Goal: Information Seeking & Learning: Learn about a topic

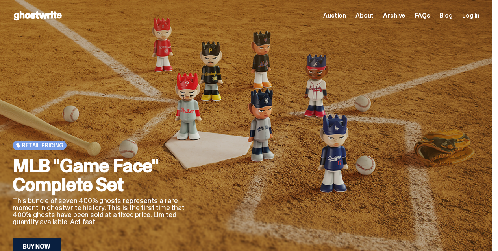
click at [423, 17] on span "FAQs" at bounding box center [421, 16] width 15 height 6
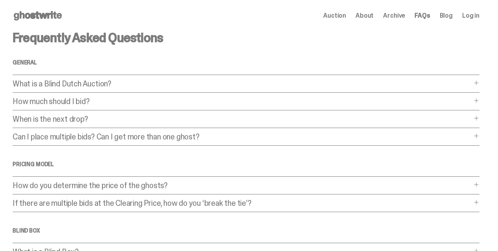
click at [93, 87] on p "What is a Blind Dutch Auction?" at bounding box center [242, 84] width 459 height 8
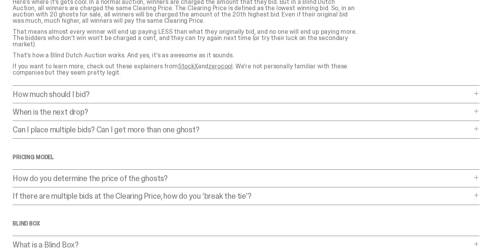
scroll to position [144, 0]
click at [93, 90] on p "How much should I bid?" at bounding box center [242, 94] width 459 height 8
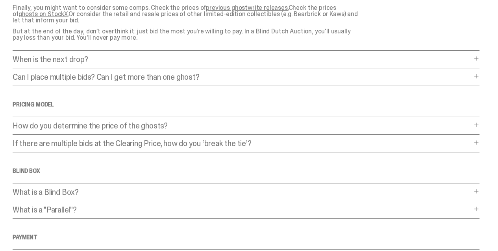
scroll to position [299, 0]
click at [313, 48] on div "Frequently Asked Questions General What is a Blind Dutch Auction? What is a Bli…" at bounding box center [246, 59] width 466 height 655
click at [472, 55] on div "When is the next drop? When is the next drop? Follow @_ghostwrite_ on Instagram…" at bounding box center [246, 61] width 466 height 13
click at [474, 55] on span at bounding box center [476, 58] width 6 height 6
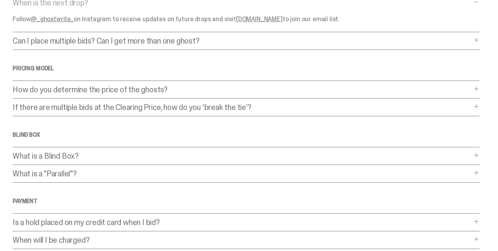
scroll to position [356, 0]
click at [474, 37] on span at bounding box center [476, 40] width 6 height 6
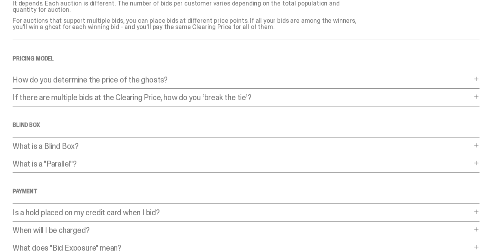
scroll to position [436, 0]
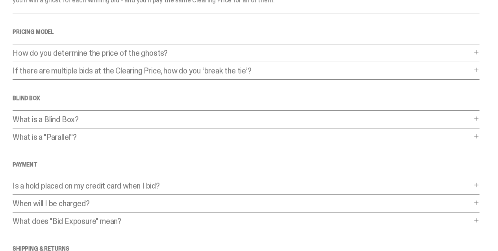
click at [476, 49] on span at bounding box center [476, 52] width 6 height 6
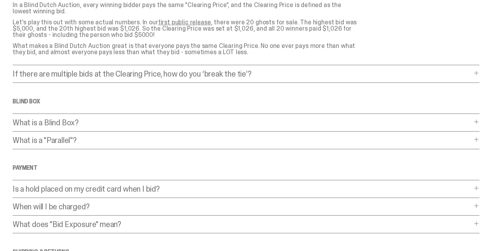
scroll to position [503, 0]
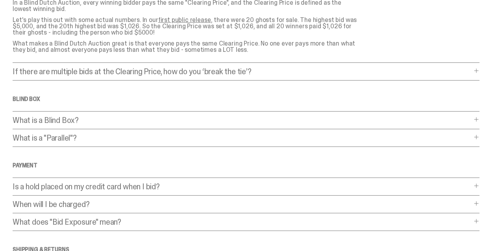
click at [478, 68] on span at bounding box center [476, 71] width 6 height 6
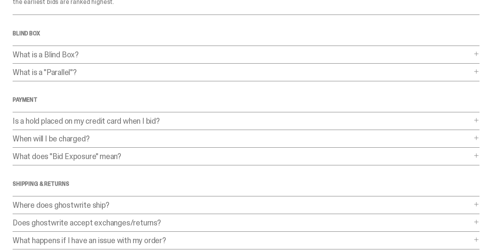
scroll to position [631, 0]
click at [476, 50] on span at bounding box center [476, 53] width 6 height 6
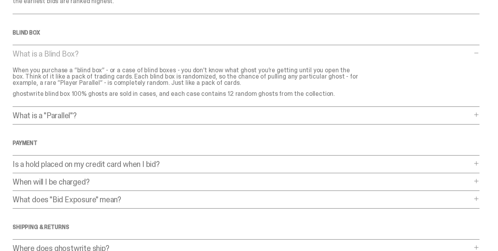
scroll to position [662, 0]
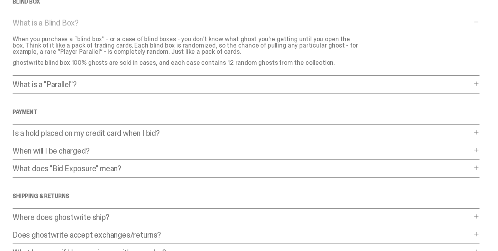
click at [474, 81] on span at bounding box center [476, 84] width 6 height 6
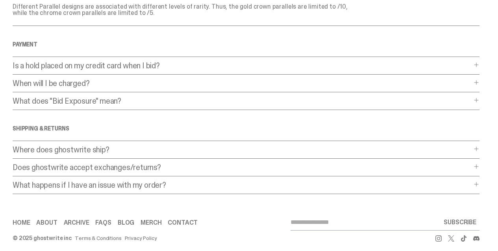
scroll to position [808, 0]
click at [476, 98] on span at bounding box center [476, 101] width 6 height 6
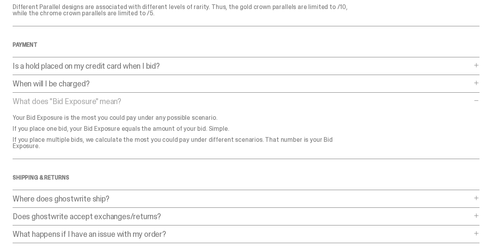
click at [476, 98] on span at bounding box center [476, 101] width 6 height 6
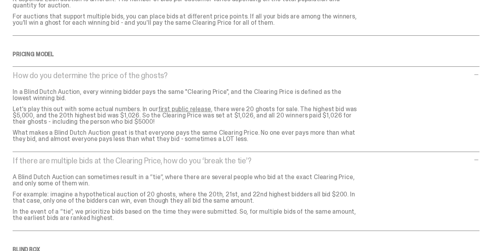
scroll to position [229, 0]
